Goal: Task Accomplishment & Management: Complete application form

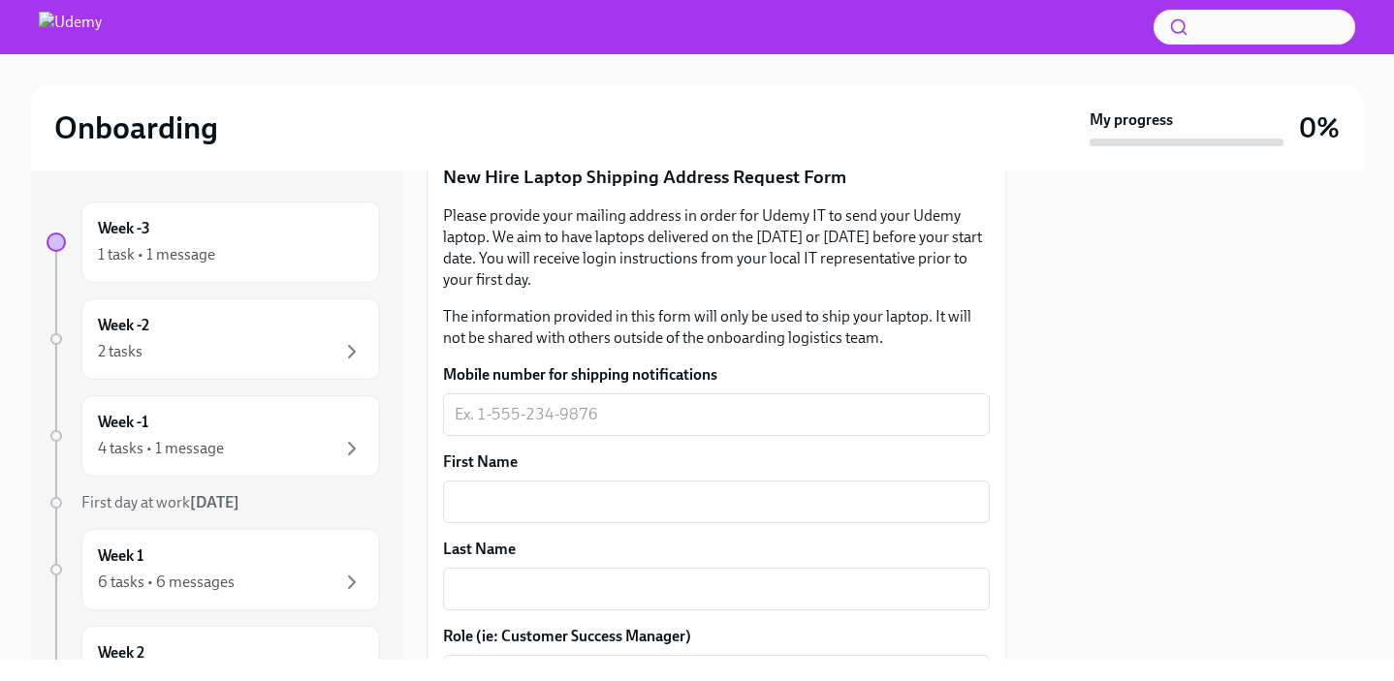
scroll to position [296, 0]
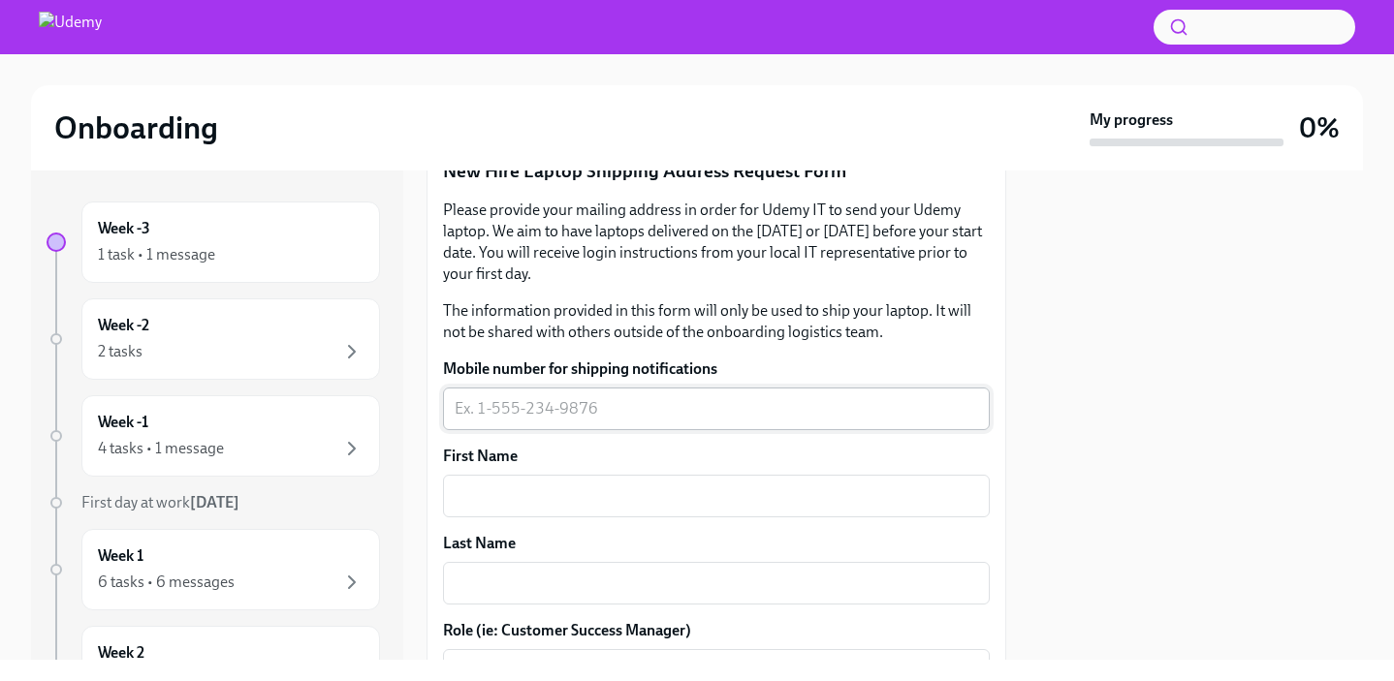
click at [658, 414] on textarea "Mobile number for shipping notifications" at bounding box center [716, 408] width 523 height 23
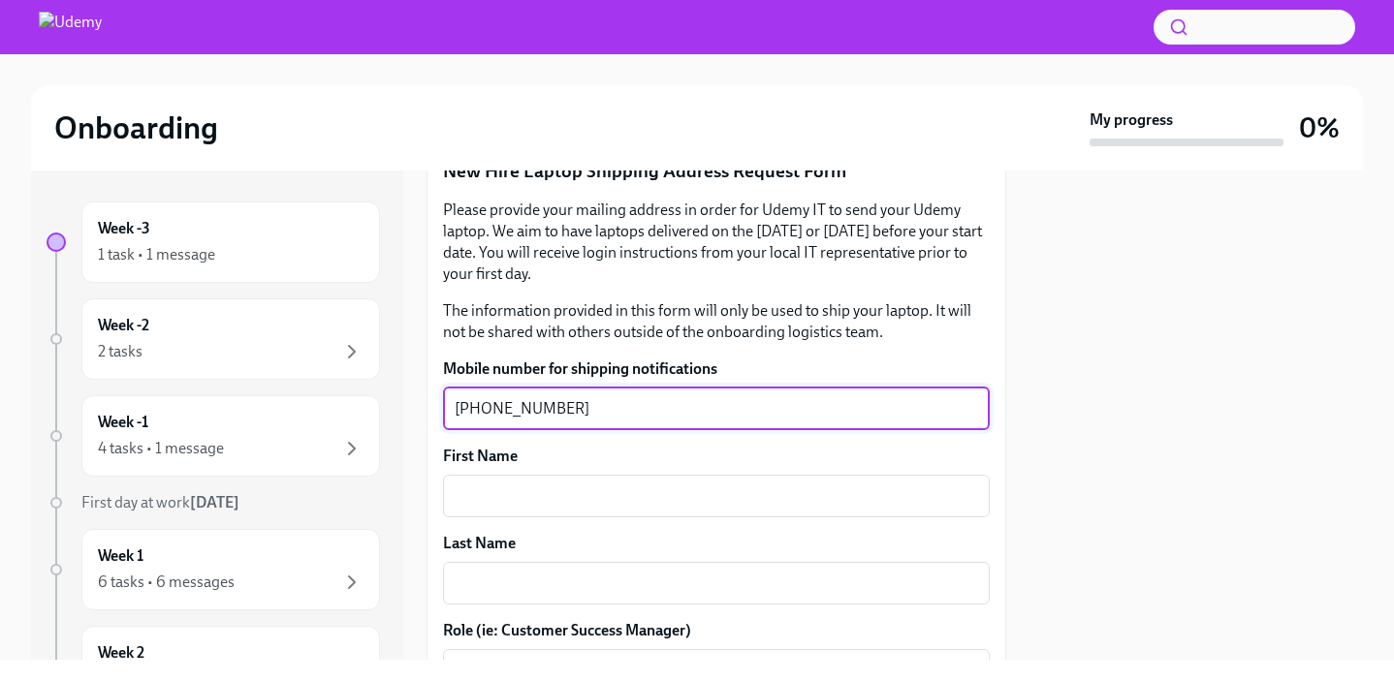
type textarea "[PHONE_NUMBER]"
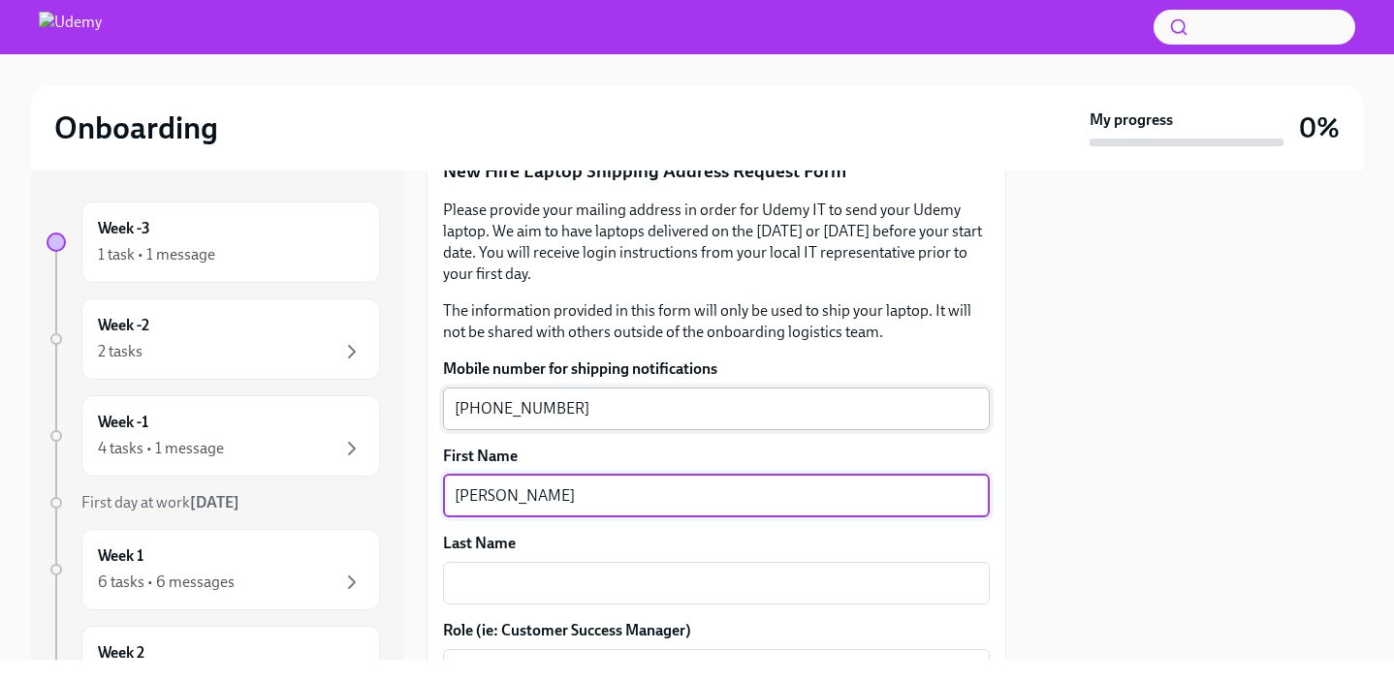
type textarea "[PERSON_NAME]"
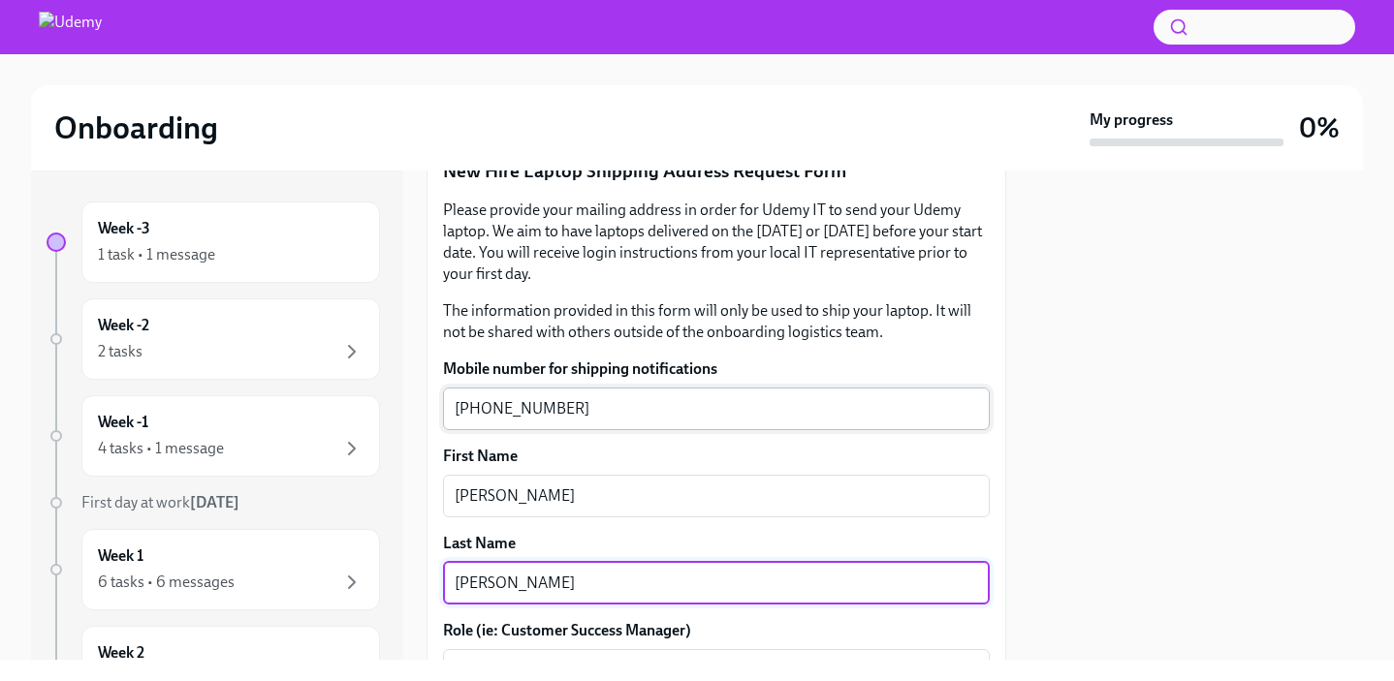
type textarea "[PERSON_NAME]"
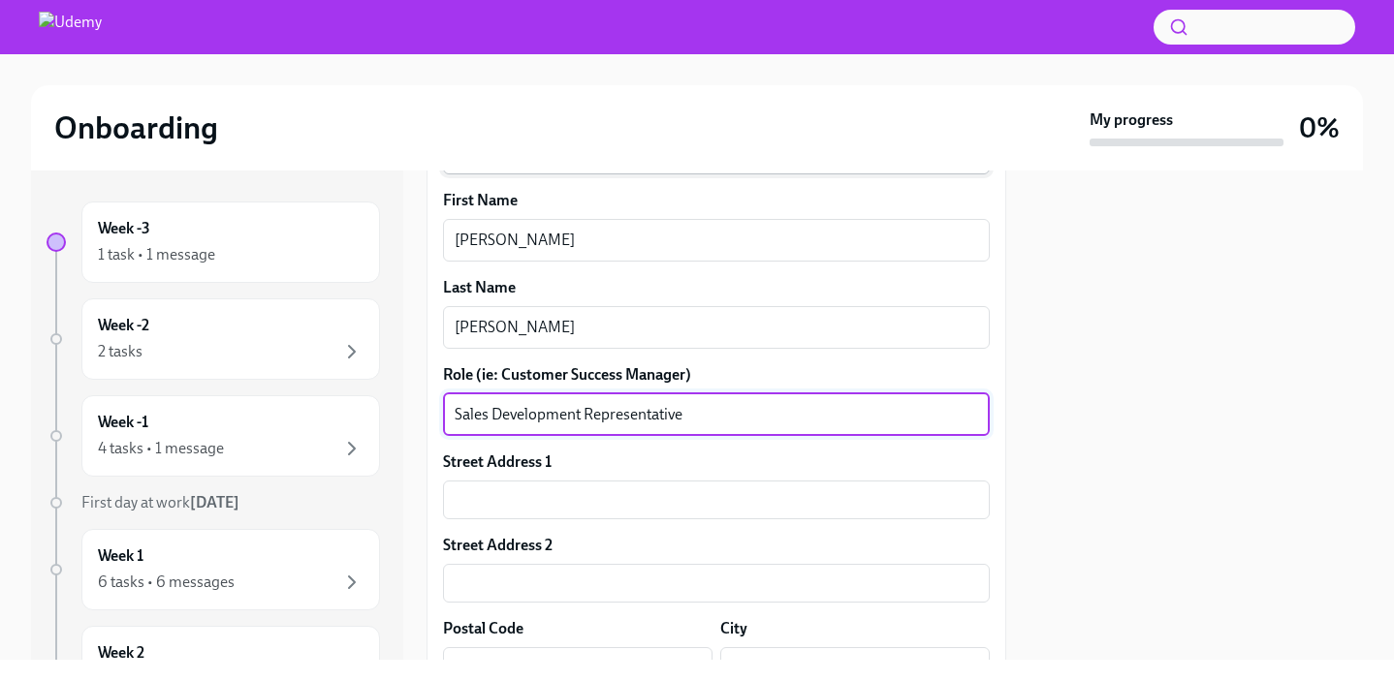
type textarea "Sales Development Representative"
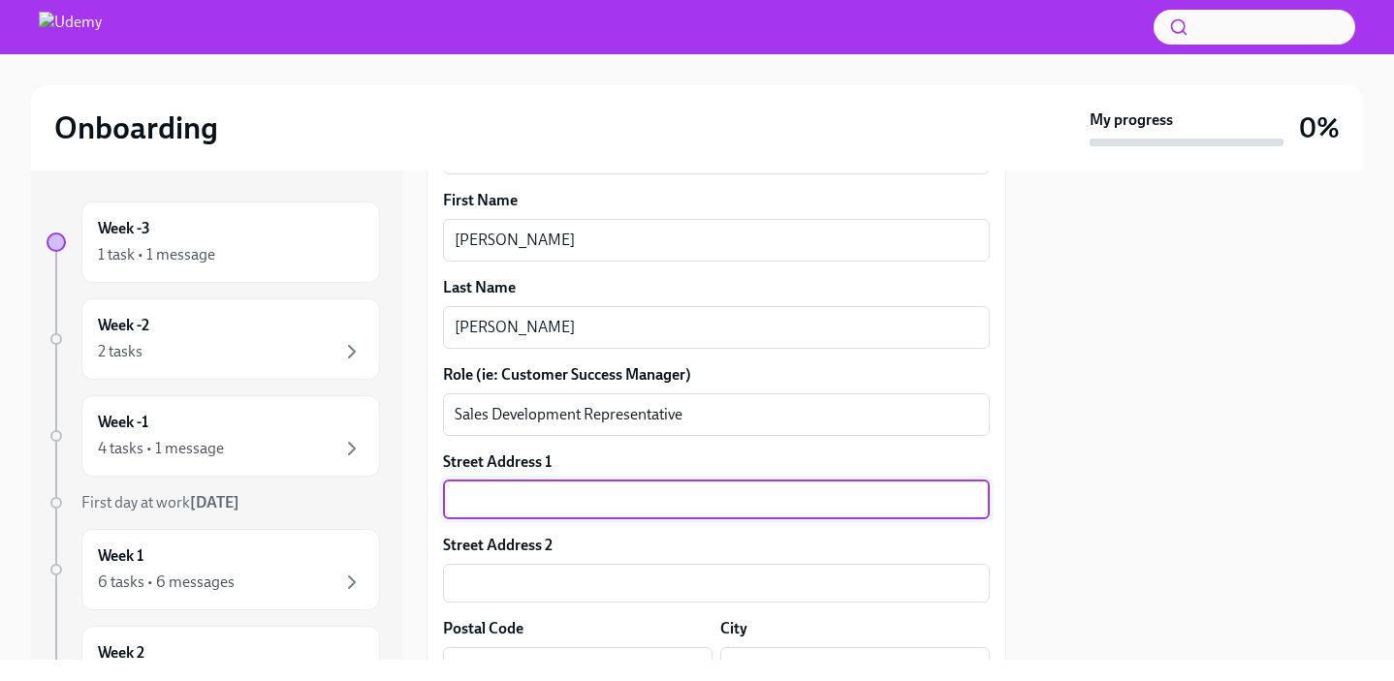
click at [595, 53] on div at bounding box center [697, 27] width 1394 height 54
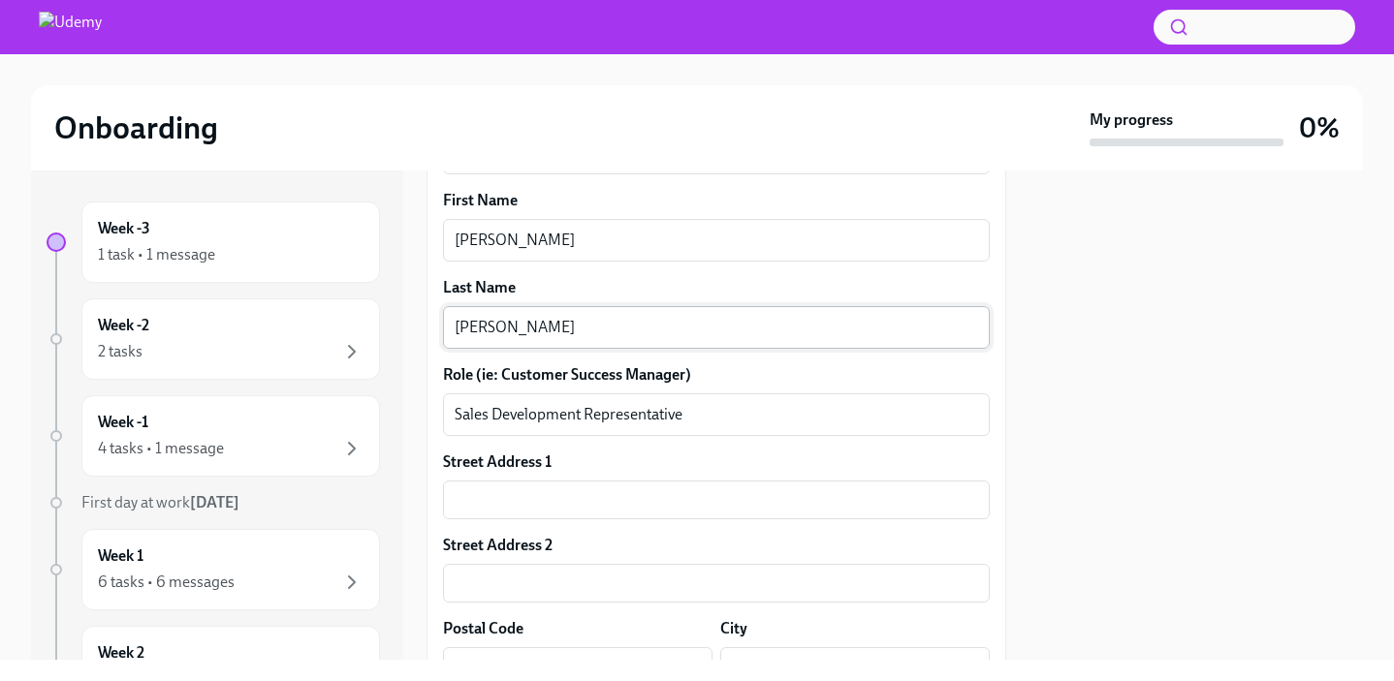
scroll to position [693, 0]
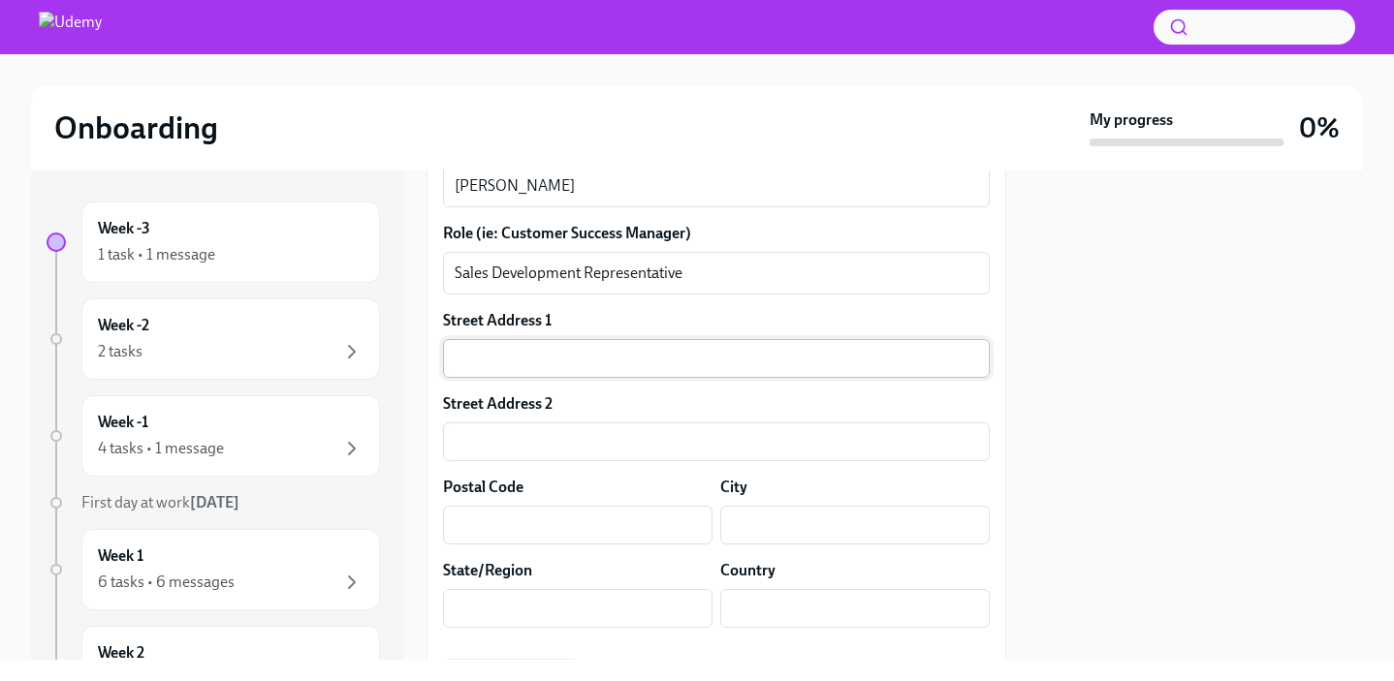
click at [607, 374] on input "text" at bounding box center [716, 358] width 547 height 39
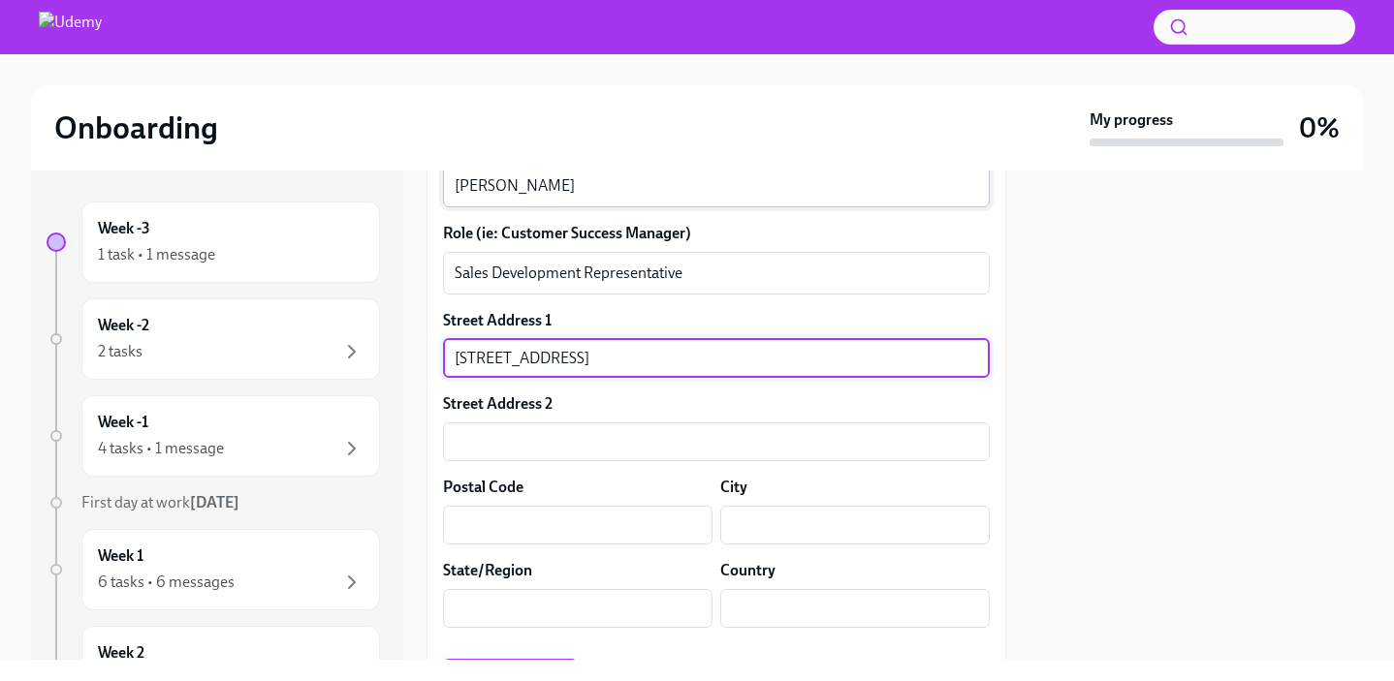
type input "[STREET_ADDRESS]"
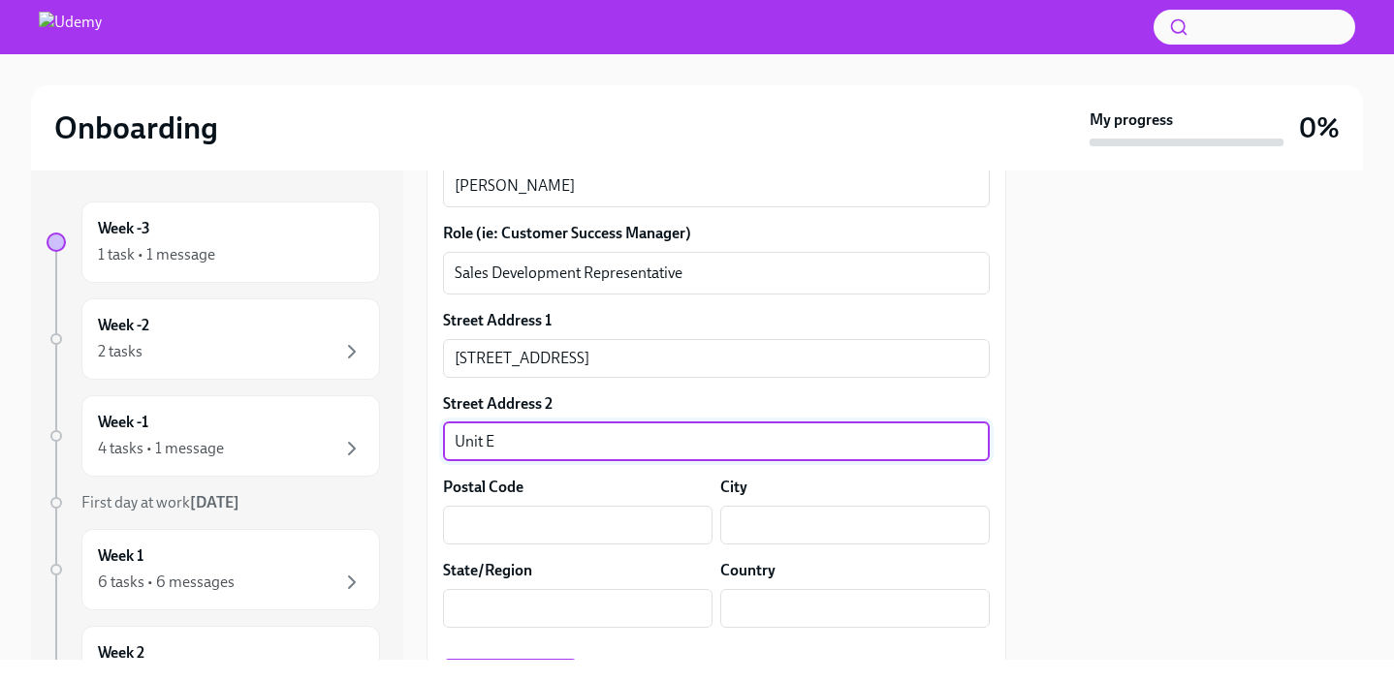
scroll to position [846, 0]
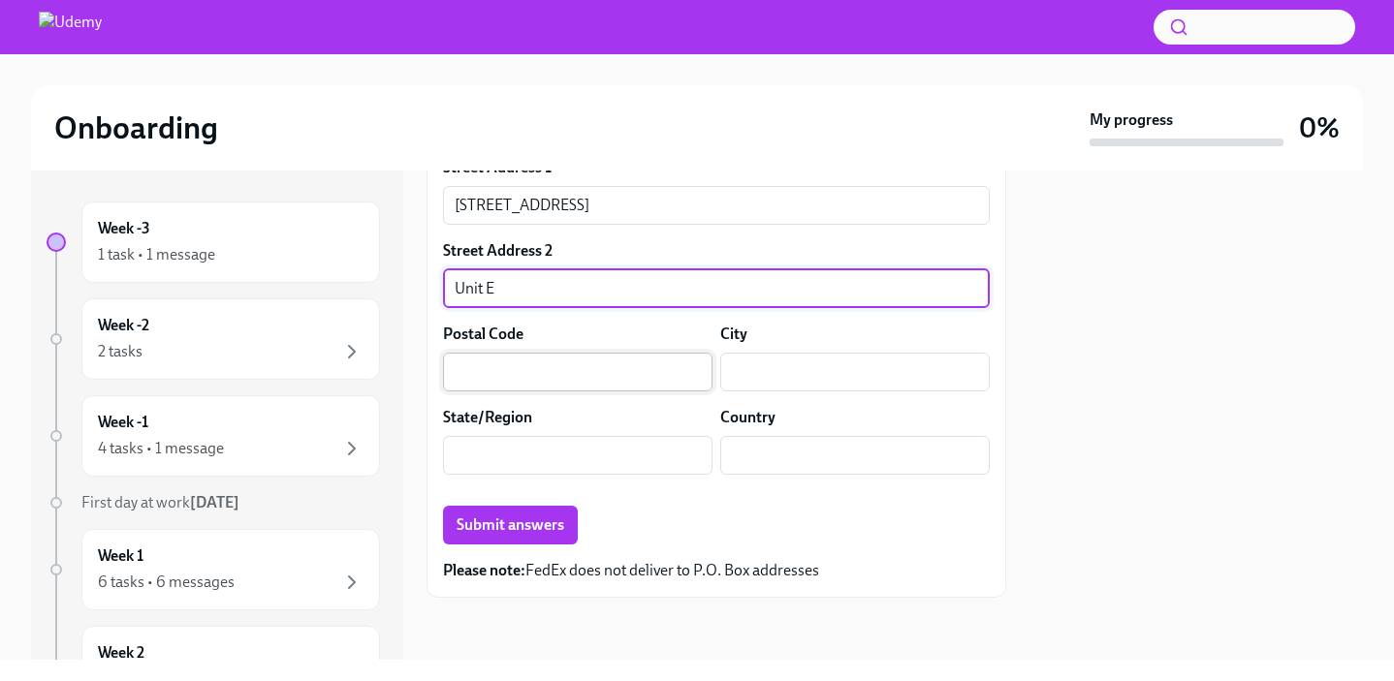
type input "Unit E"
click at [585, 385] on input "text" at bounding box center [577, 372] width 269 height 39
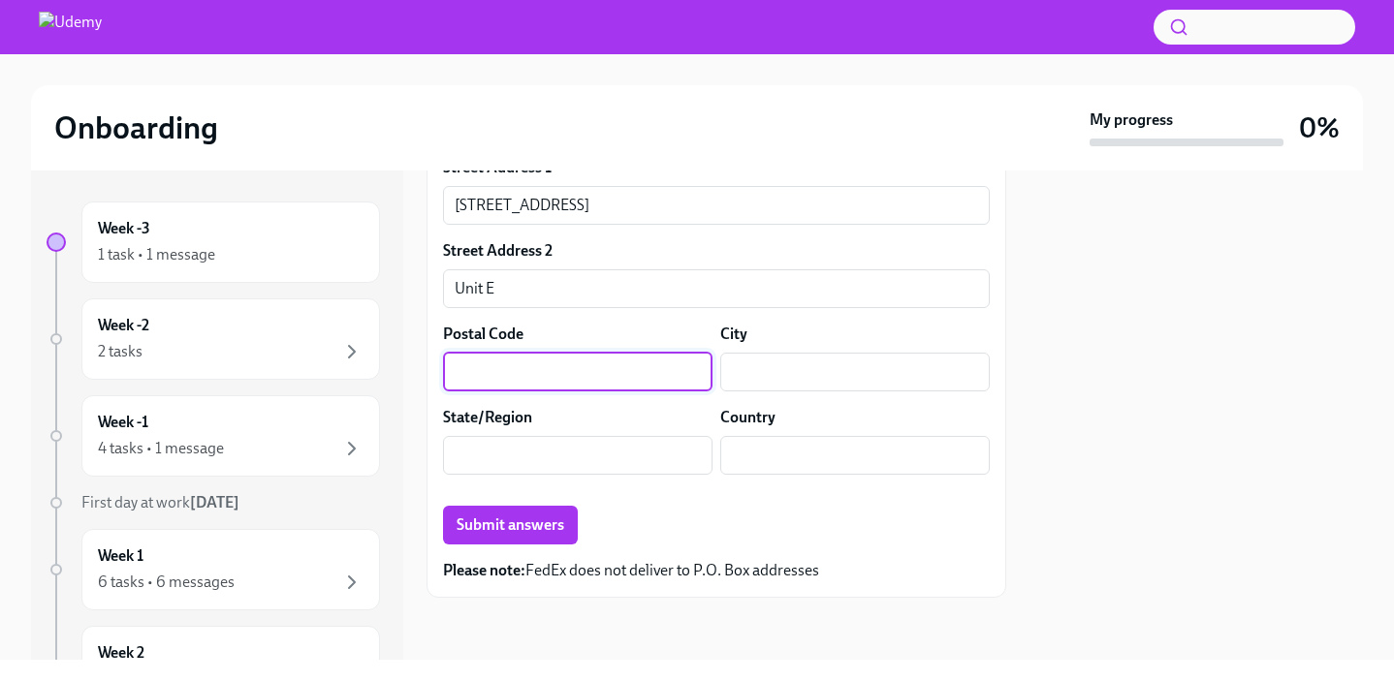
click at [593, 338] on div "Postal Code" at bounding box center [577, 334] width 269 height 21
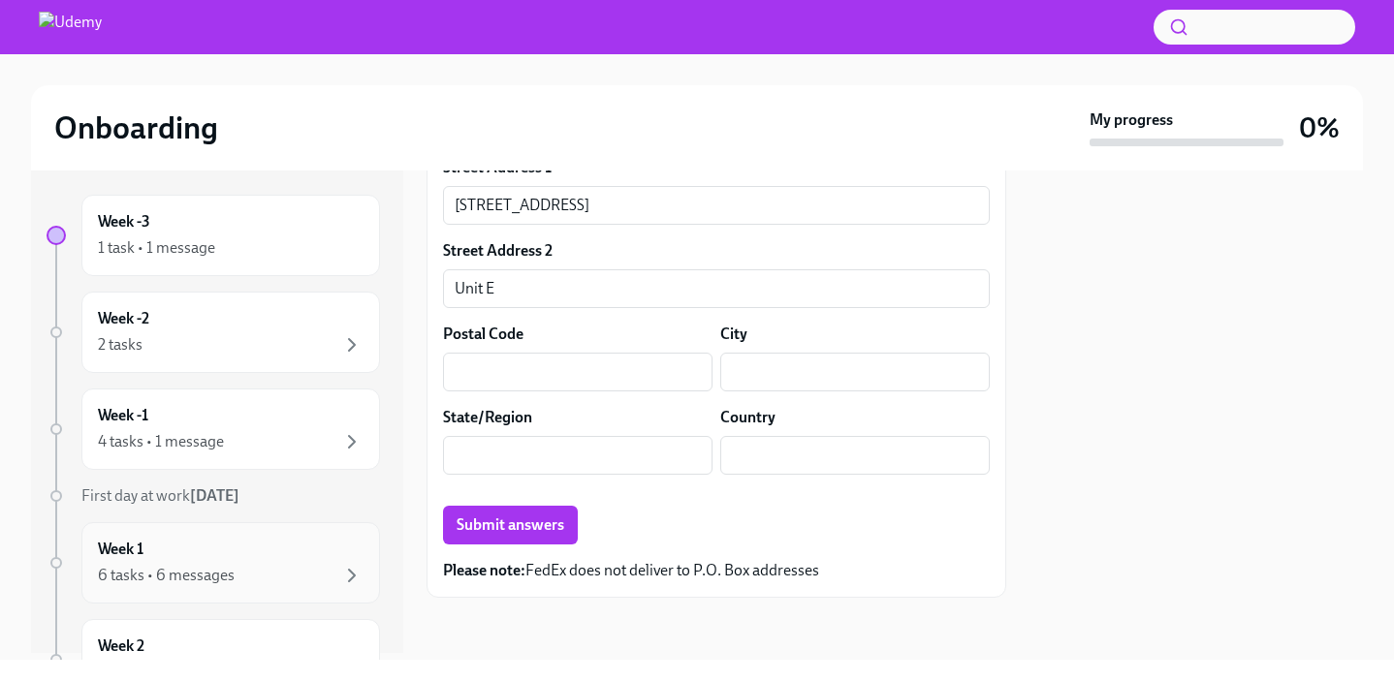
scroll to position [0, 0]
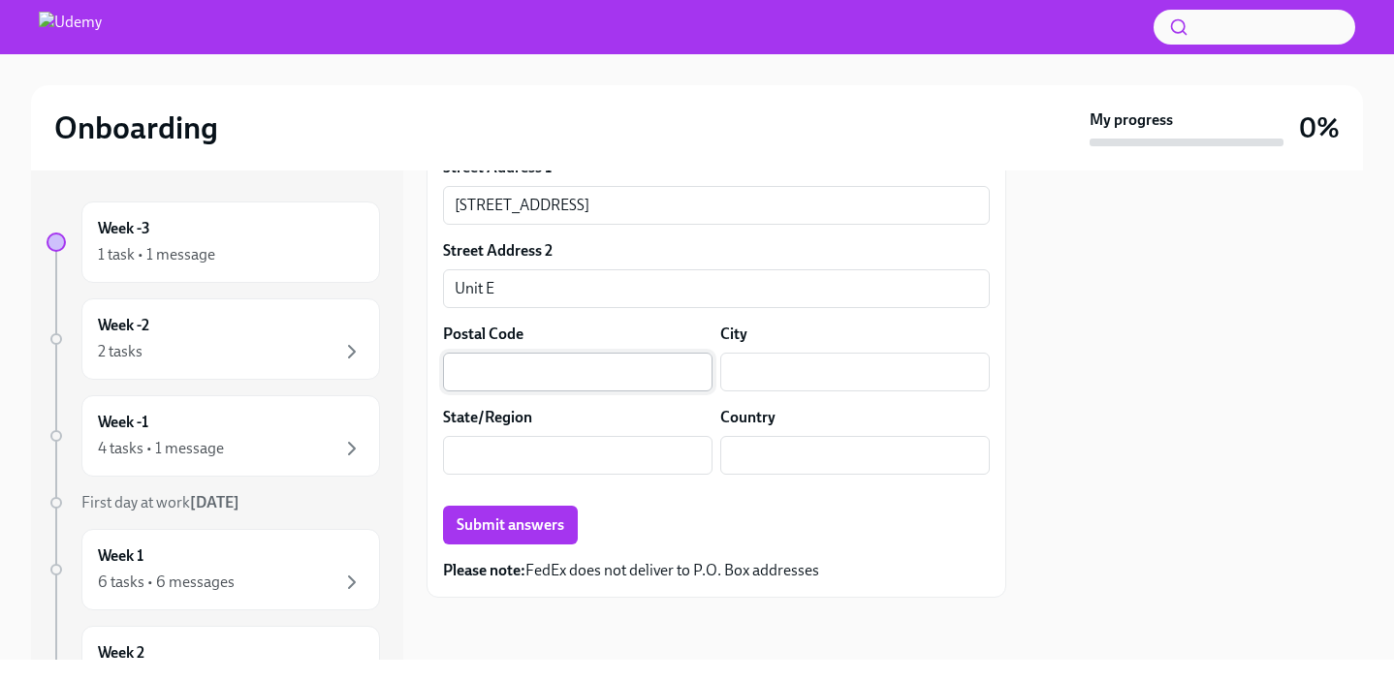
click at [554, 363] on input "text" at bounding box center [577, 372] width 269 height 39
click at [641, 200] on input "[STREET_ADDRESS]" at bounding box center [716, 205] width 547 height 39
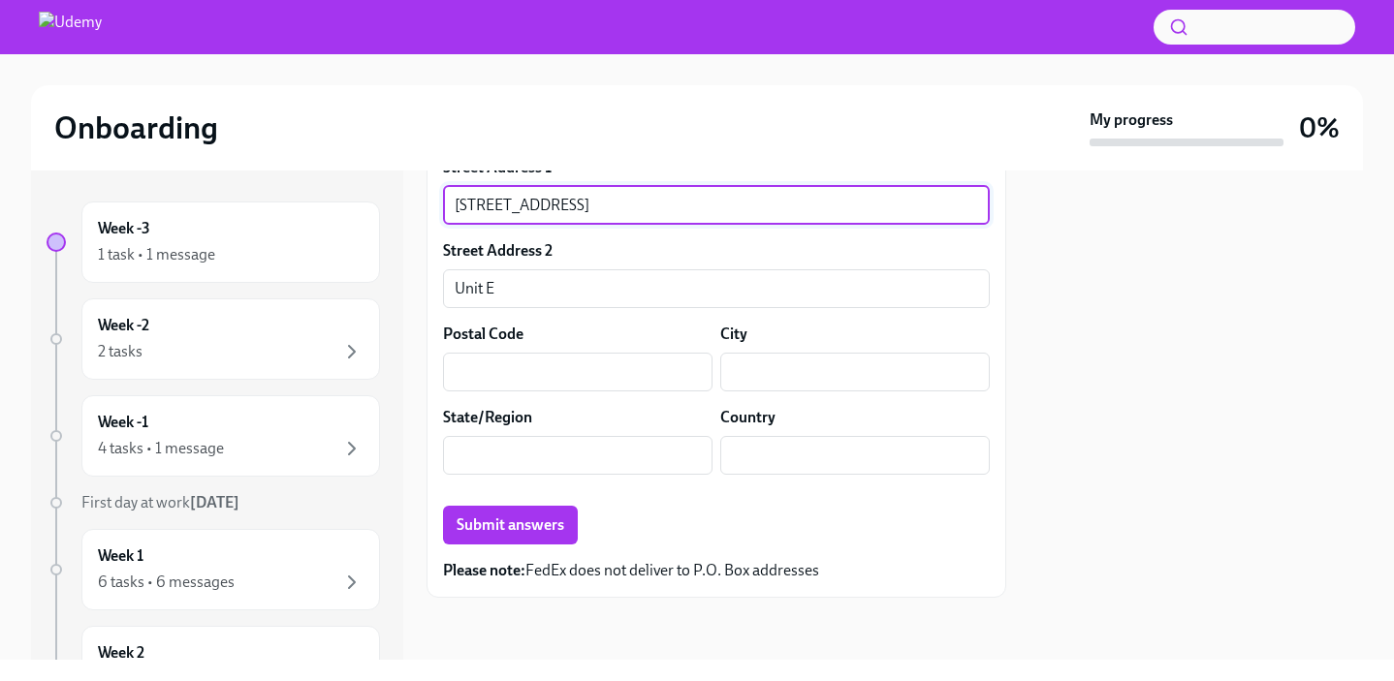
click at [641, 200] on input "[STREET_ADDRESS]" at bounding box center [716, 205] width 547 height 39
type input "[STREET_ADDRESS][US_STATE]"
type input "80209"
type input "[GEOGRAPHIC_DATA]"
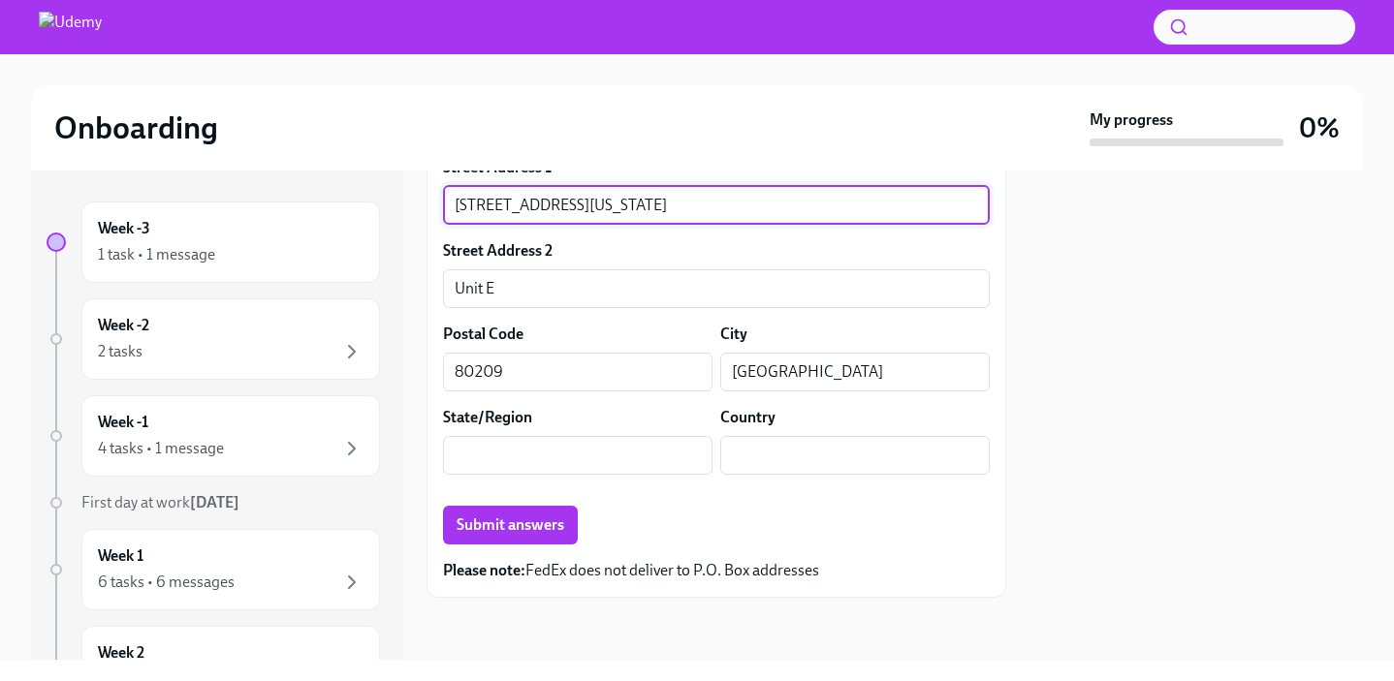
type input "[US_STATE]"
type input "US"
click at [614, 300] on input "Unit E" at bounding box center [716, 288] width 547 height 39
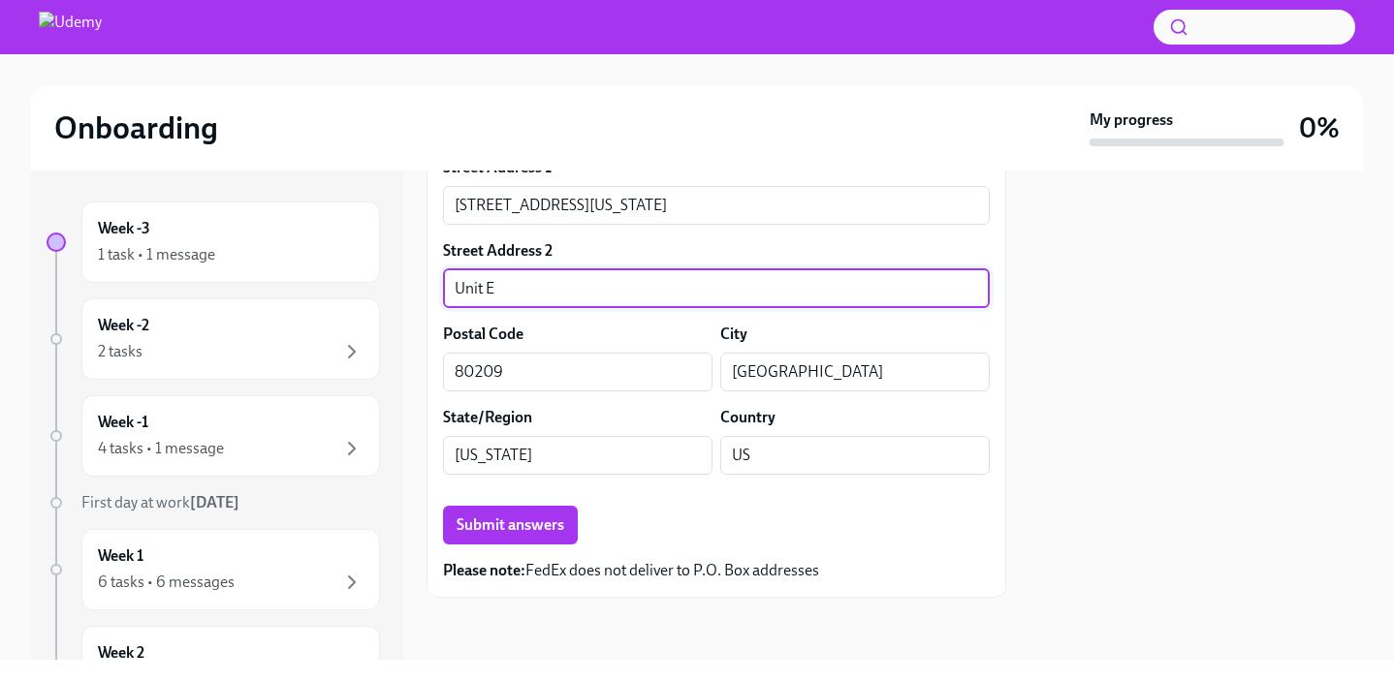
click at [614, 300] on input "Unit E" at bounding box center [716, 288] width 547 height 39
type input "Apt 631"
click at [561, 364] on input "80209" at bounding box center [577, 372] width 269 height 39
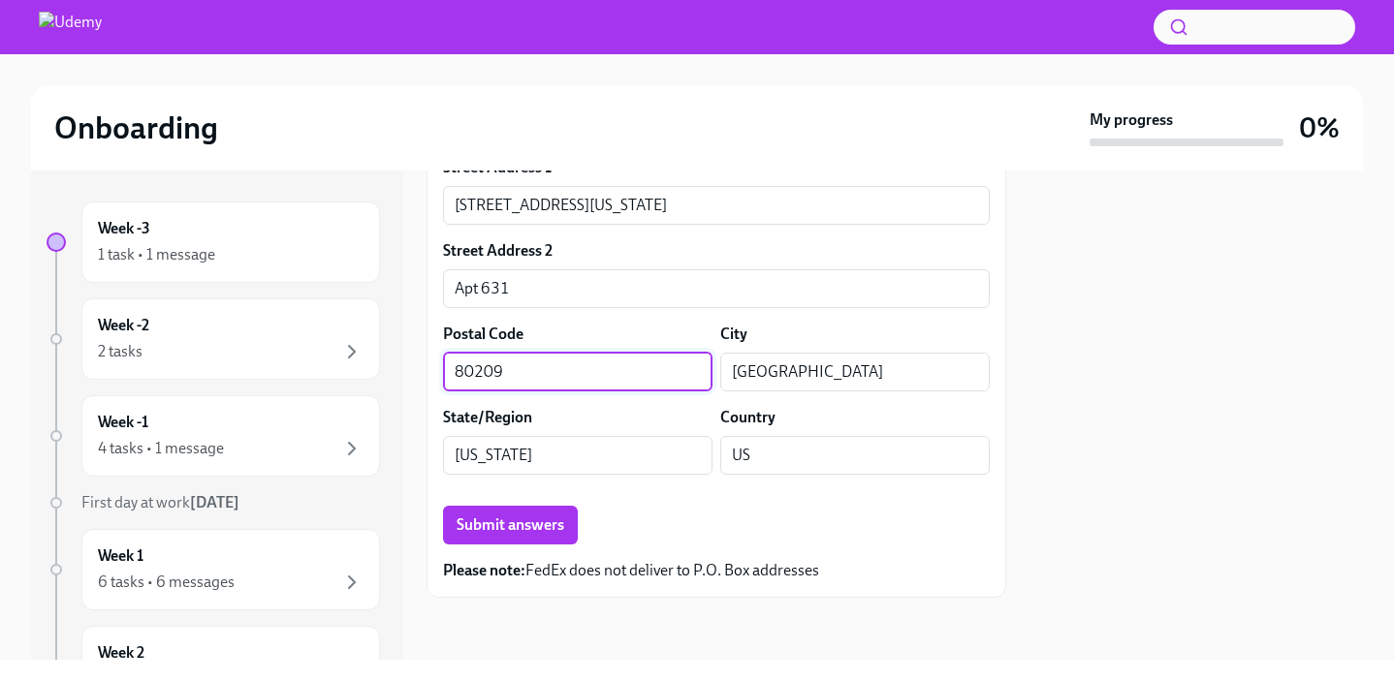
click at [576, 340] on div "Postal Code" at bounding box center [577, 334] width 269 height 21
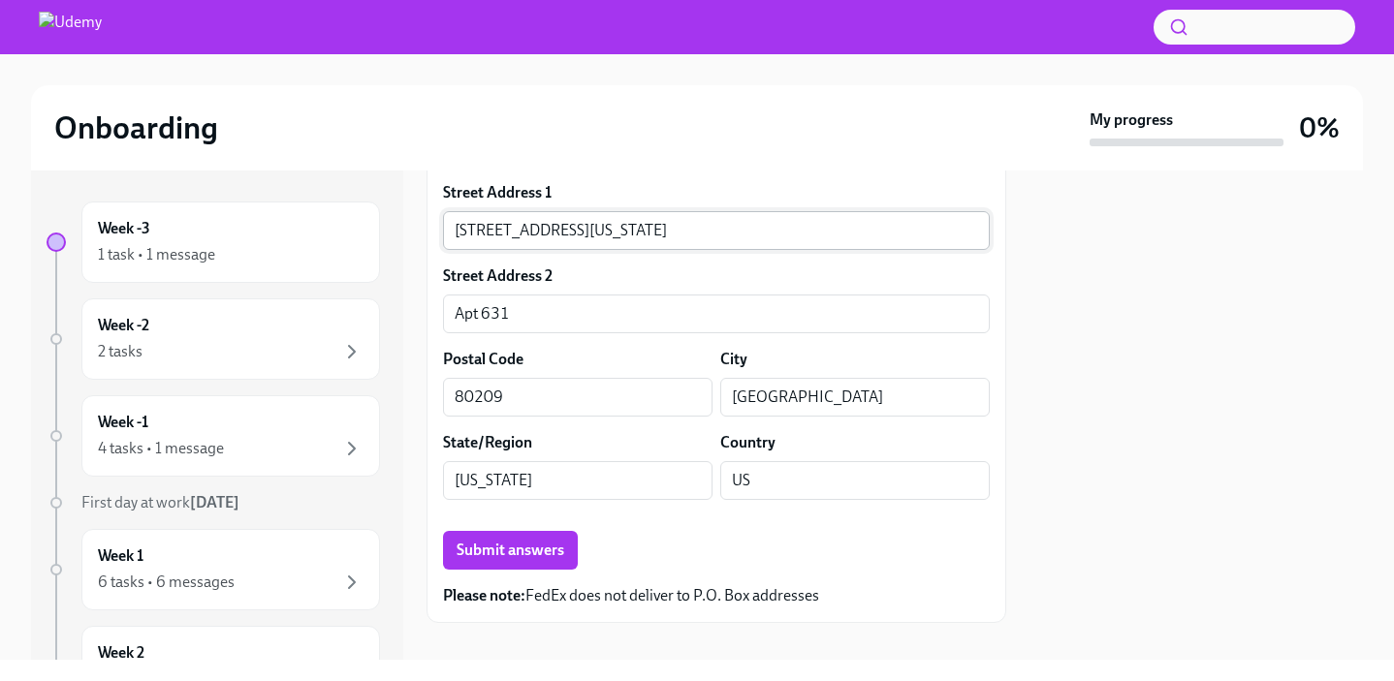
scroll to position [846, 0]
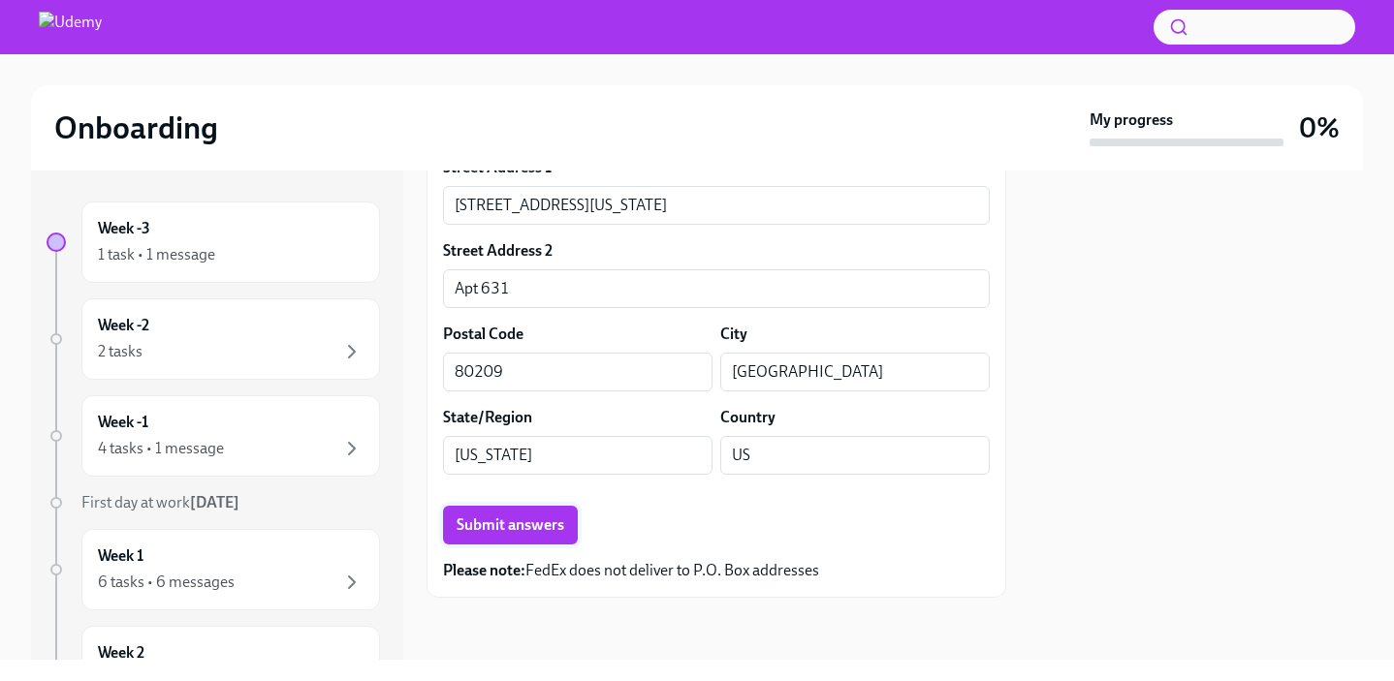
click at [549, 535] on button "Submit answers" at bounding box center [510, 525] width 135 height 39
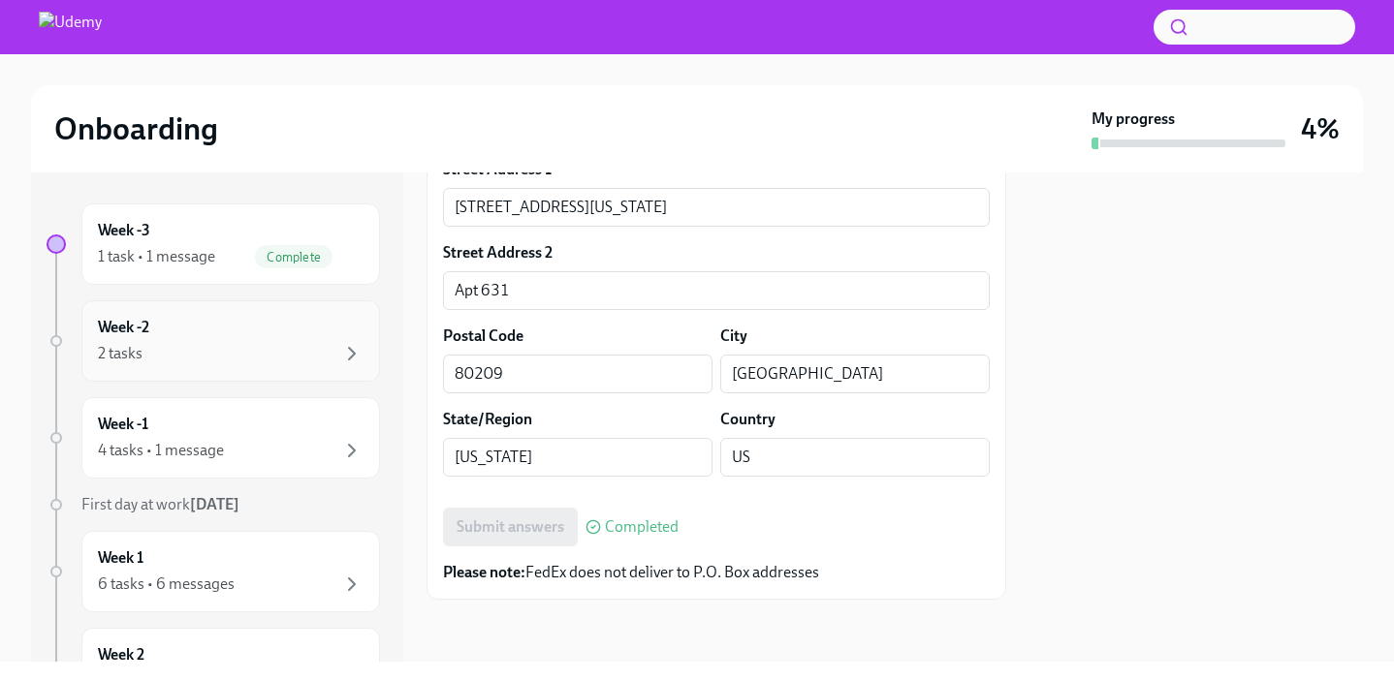
click at [291, 332] on div "Week -2 2 tasks" at bounding box center [231, 341] width 266 height 48
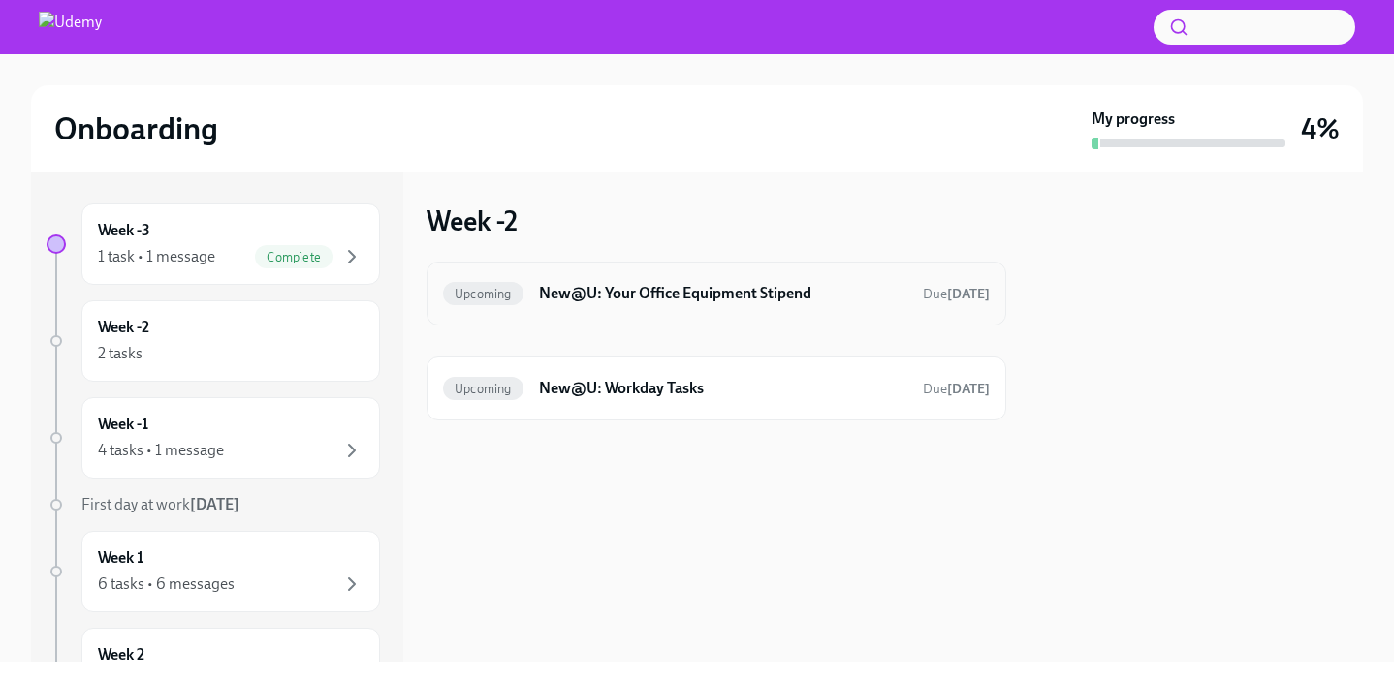
click at [696, 299] on h6 "New@U: Your Office Equipment Stipend" at bounding box center [723, 293] width 368 height 21
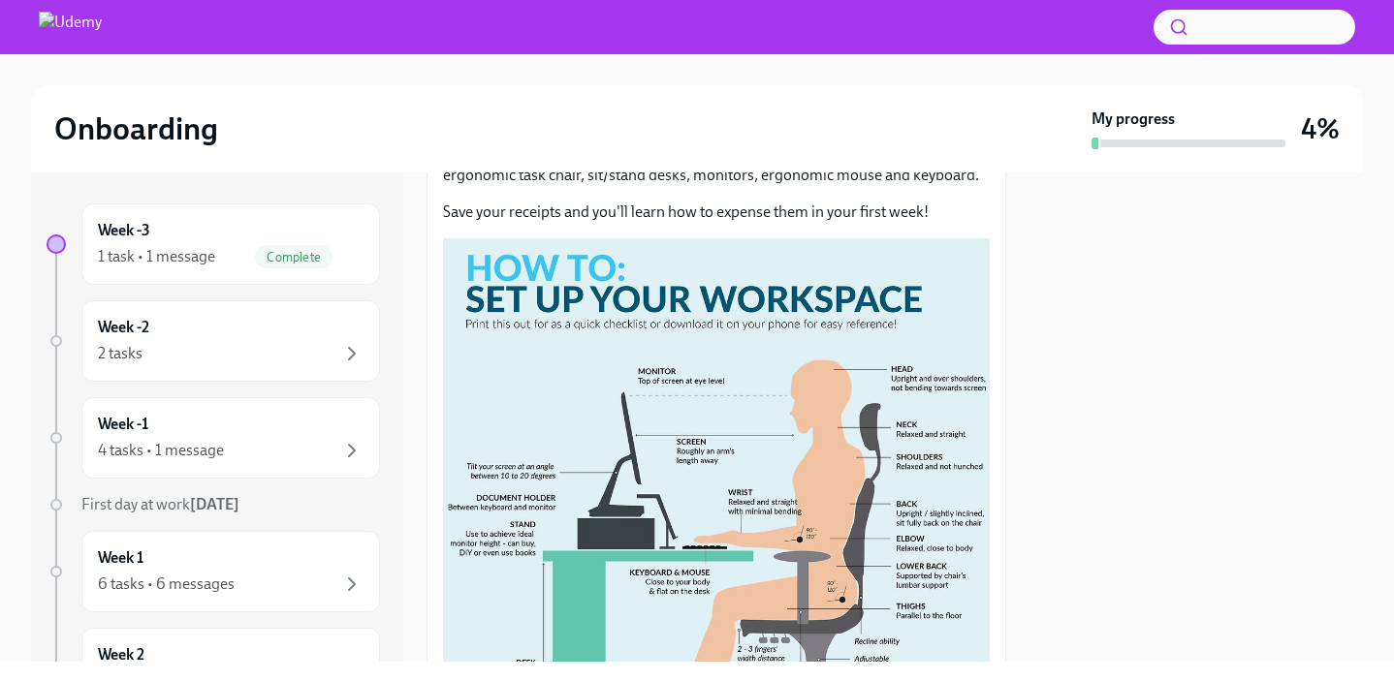
scroll to position [255, 0]
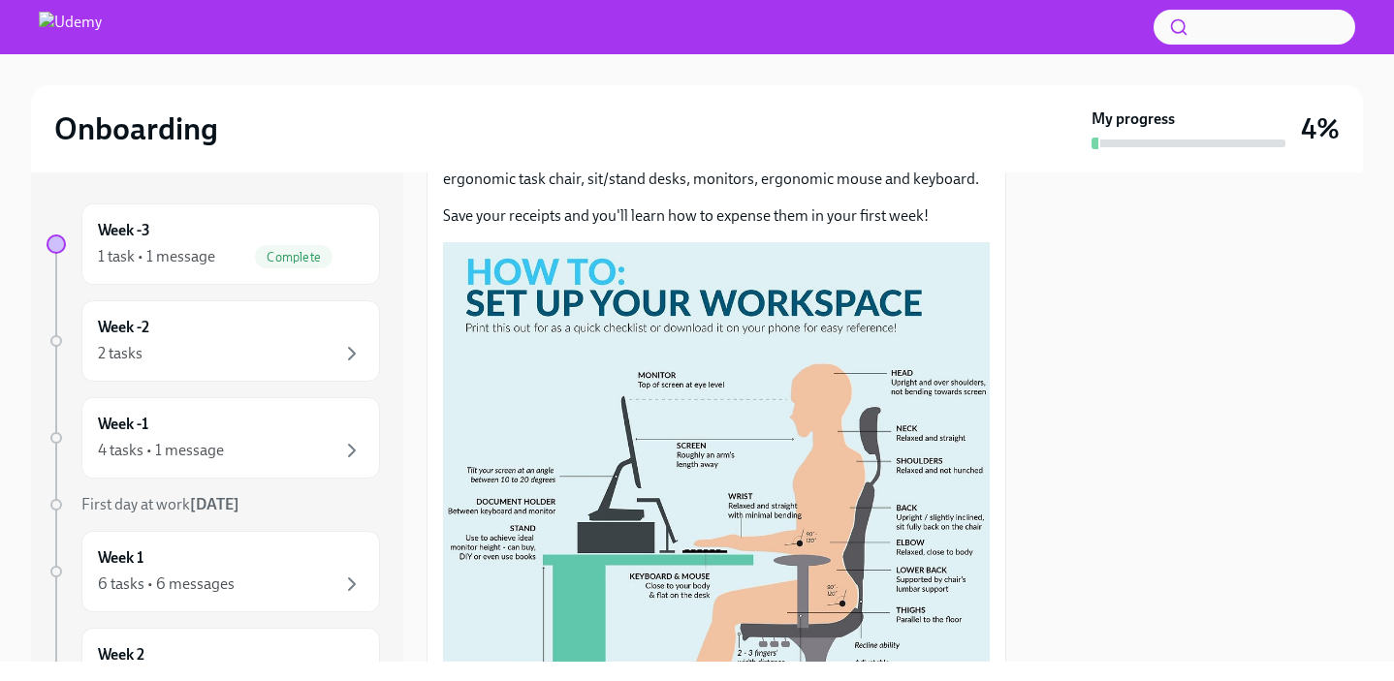
click at [668, 469] on button "Zoom image" at bounding box center [716, 512] width 547 height 540
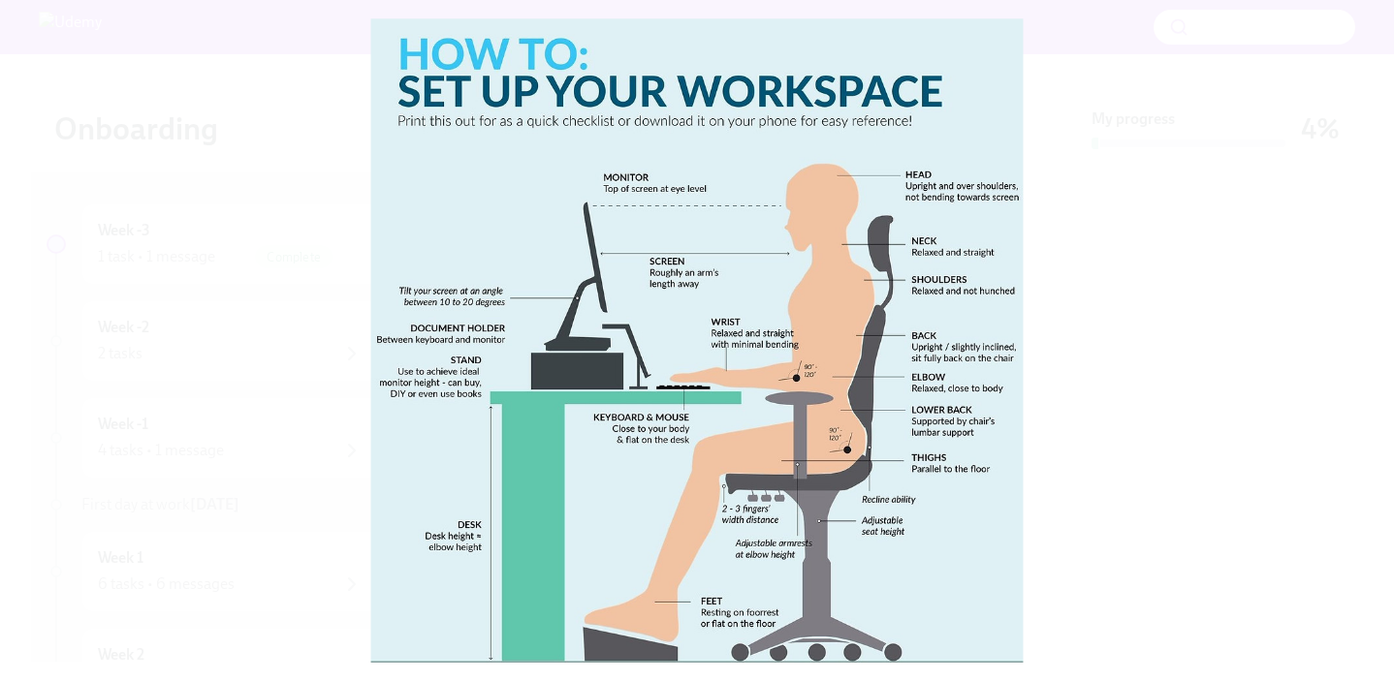
click at [1313, 494] on button "Unzoom image" at bounding box center [697, 340] width 1394 height 681
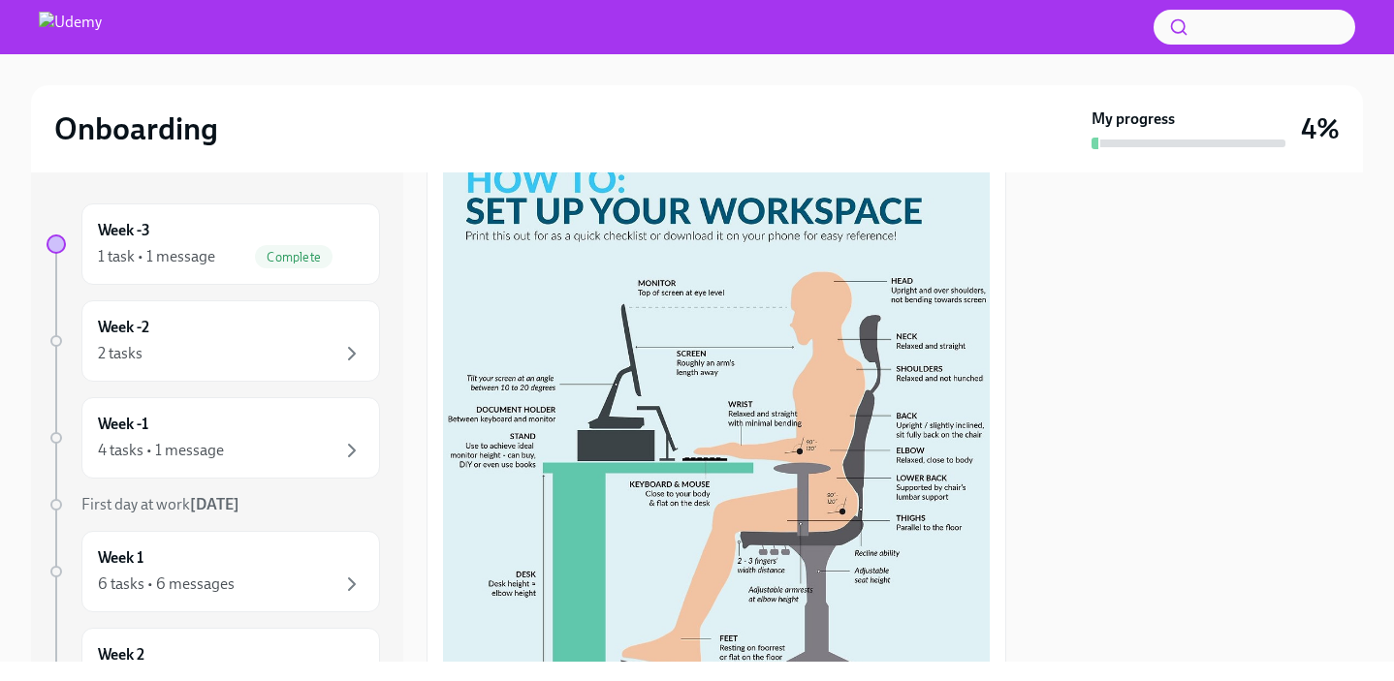
scroll to position [587, 0]
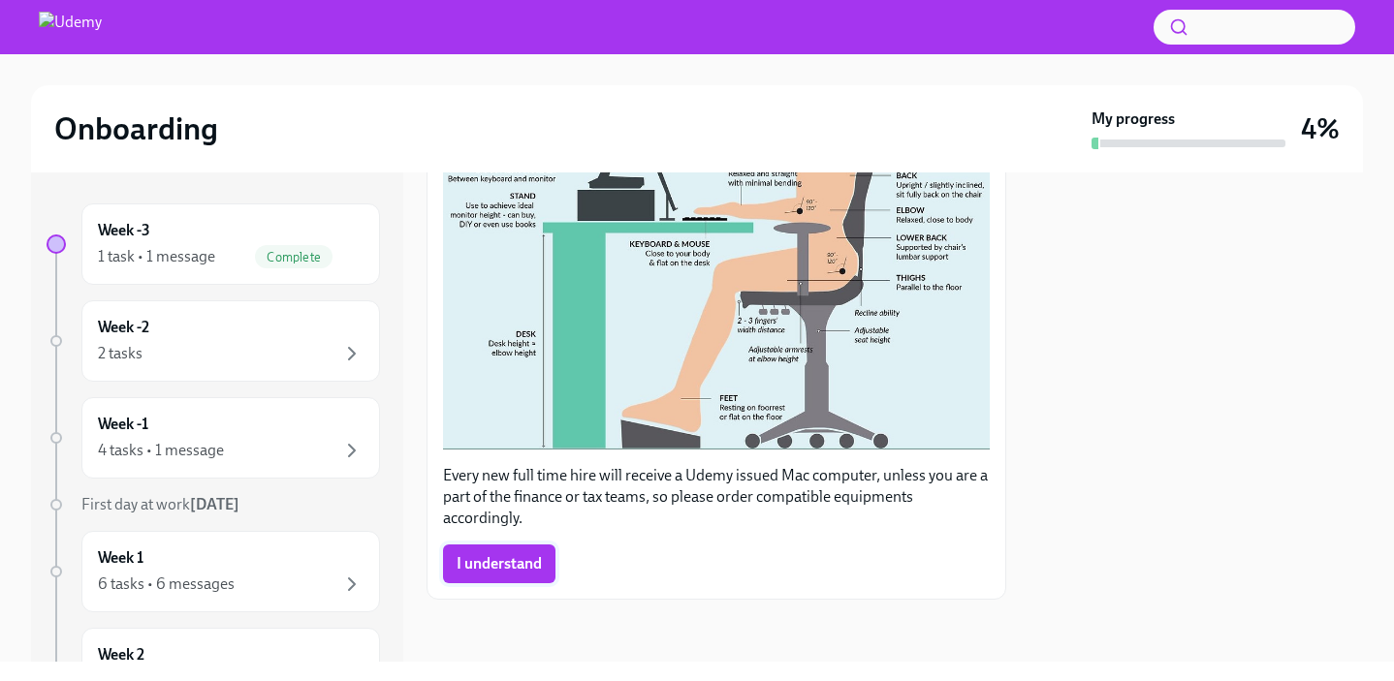
click at [532, 549] on button "I understand" at bounding box center [499, 564] width 112 height 39
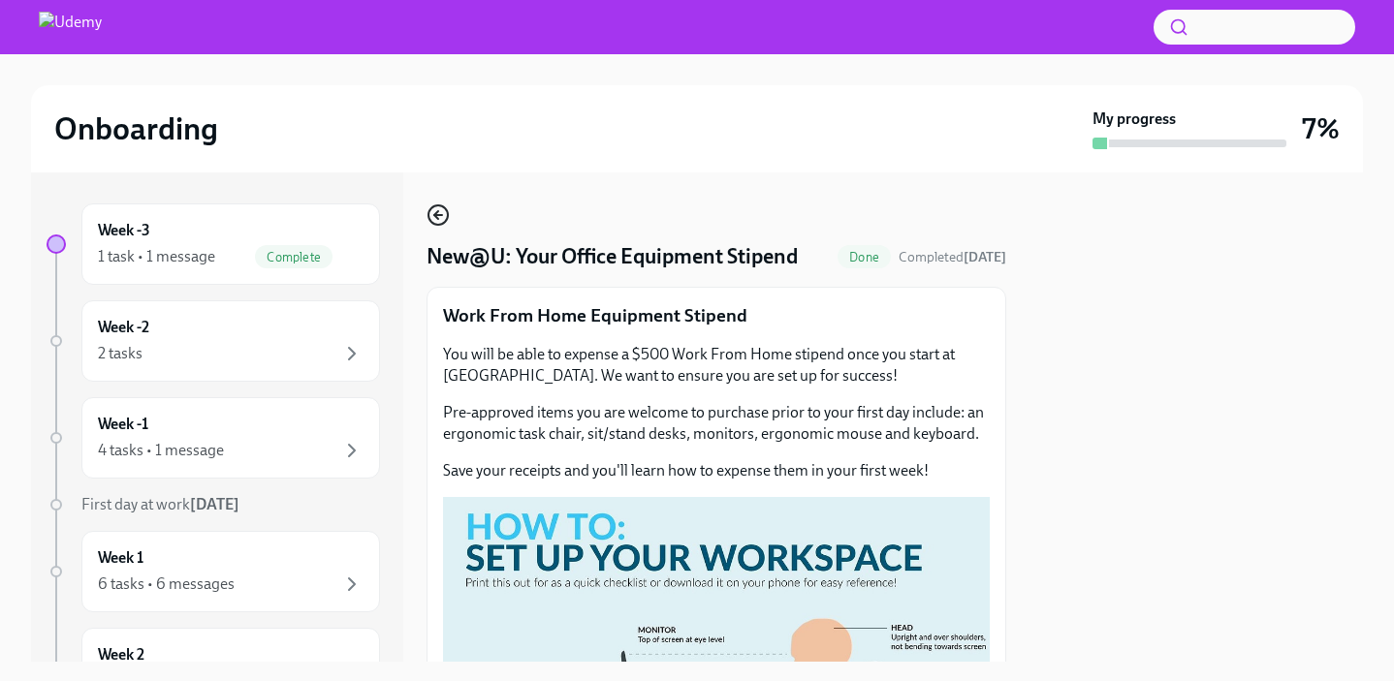
click at [439, 222] on icon "button" at bounding box center [438, 215] width 23 height 23
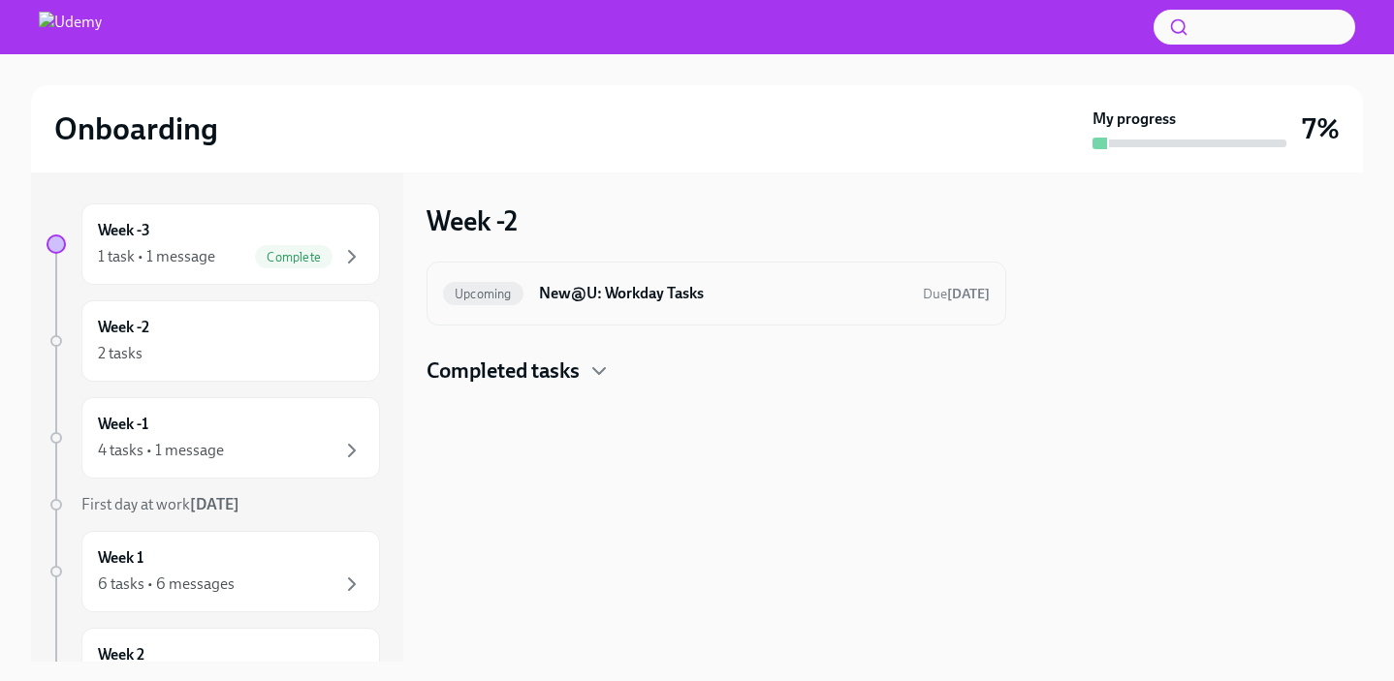
click at [595, 308] on div "Upcoming New@U: Workday Tasks Due [DATE]" at bounding box center [716, 293] width 547 height 31
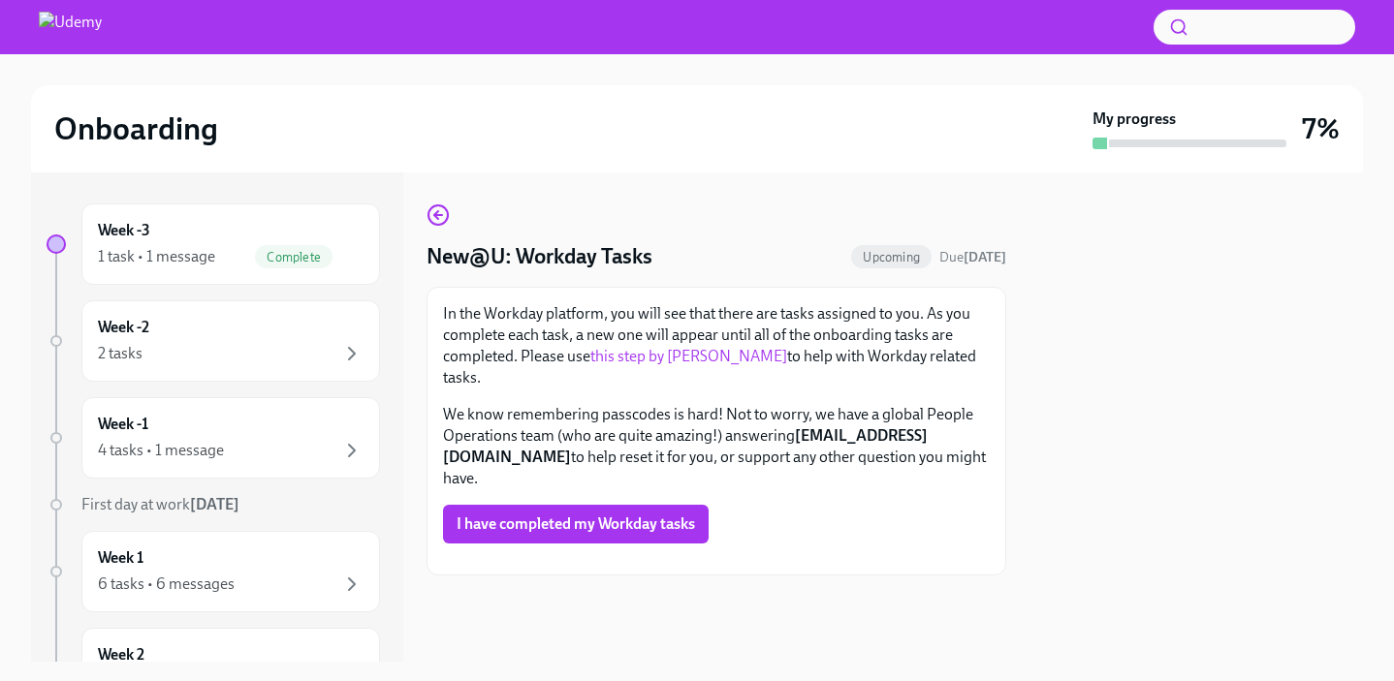
scroll to position [16, 0]
click at [680, 347] on link "this step by [PERSON_NAME]" at bounding box center [688, 356] width 197 height 18
